Goal: Transaction & Acquisition: Purchase product/service

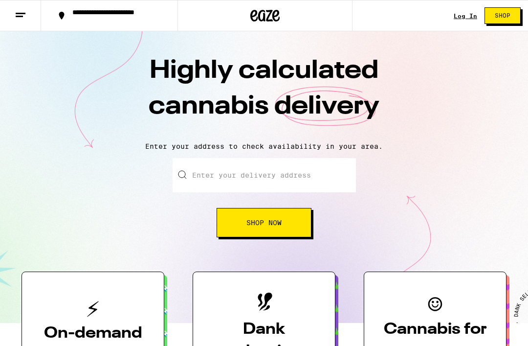
click at [325, 170] on input "Enter your delivery address" at bounding box center [264, 175] width 183 height 34
click at [469, 15] on link "Log In" at bounding box center [465, 16] width 23 height 6
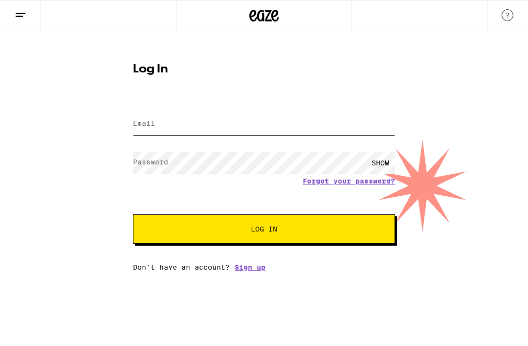
click at [351, 131] on input "Email" at bounding box center [264, 124] width 262 height 22
type input "[EMAIL_ADDRESS][DOMAIN_NAME]"
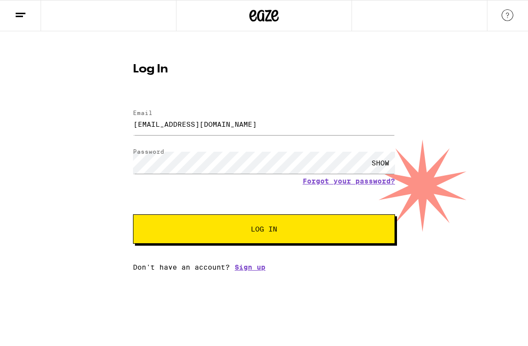
click at [272, 237] on button "Log In" at bounding box center [264, 228] width 262 height 29
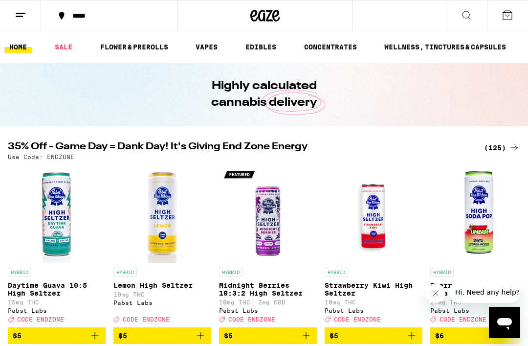
click at [211, 45] on link "VAPES" at bounding box center [207, 47] width 32 height 12
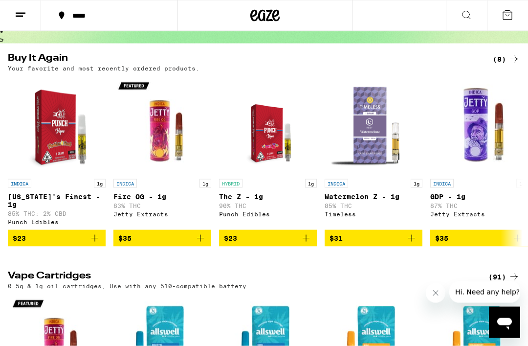
scroll to position [78, 0]
